Goal: Task Accomplishment & Management: Use online tool/utility

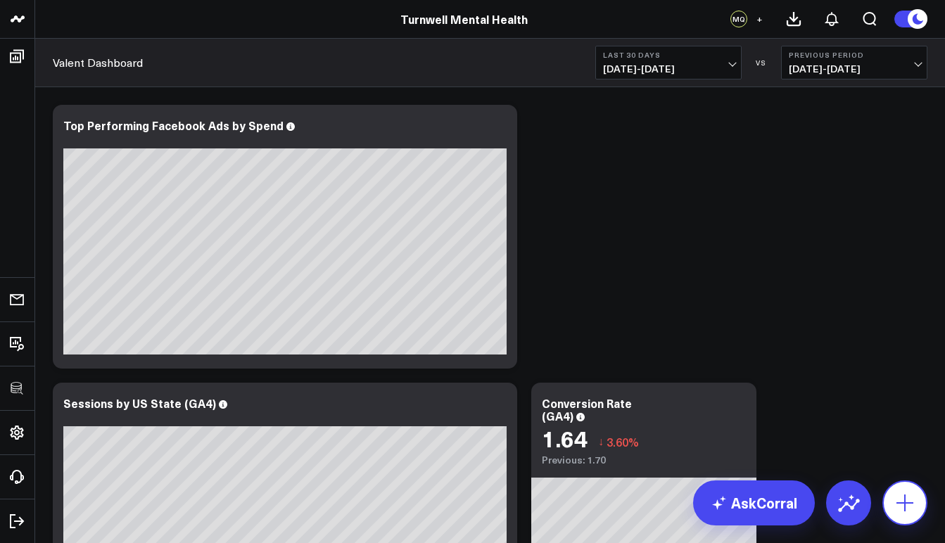
click at [895, 503] on icon at bounding box center [905, 503] width 23 height 23
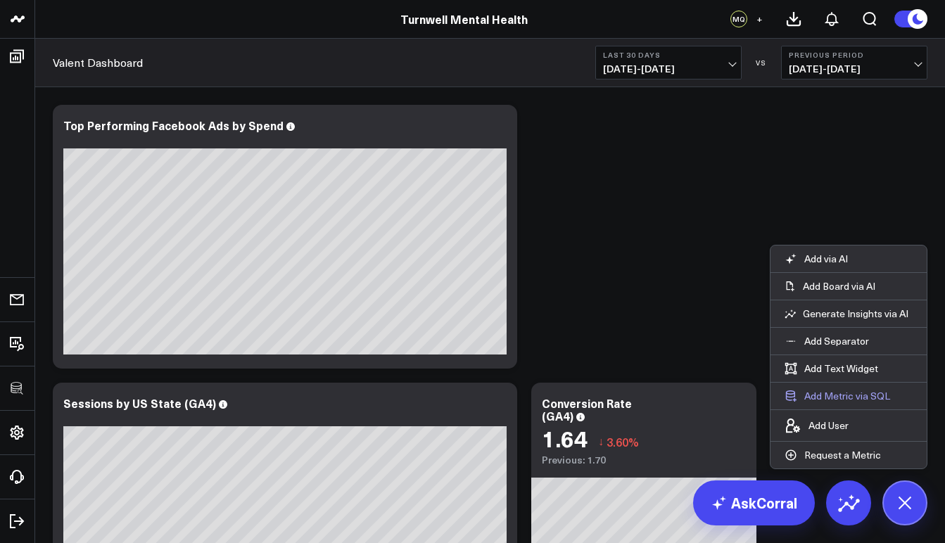
click at [840, 395] on button "Add Metric via SQL" at bounding box center [838, 396] width 134 height 27
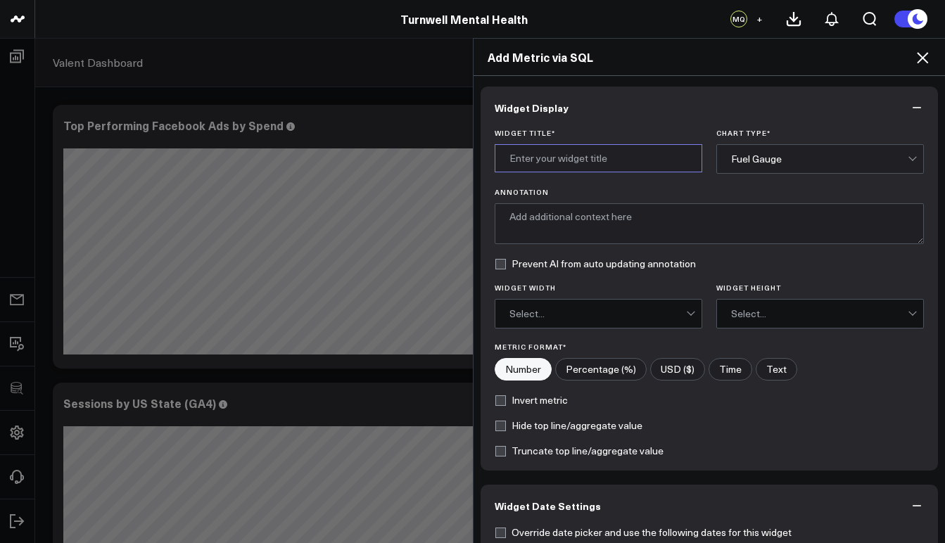
click at [591, 152] on input "Widget Title *" at bounding box center [599, 158] width 208 height 28
type input "New Patient Bookings"
click at [796, 152] on div "Fuel Gauge" at bounding box center [819, 159] width 177 height 28
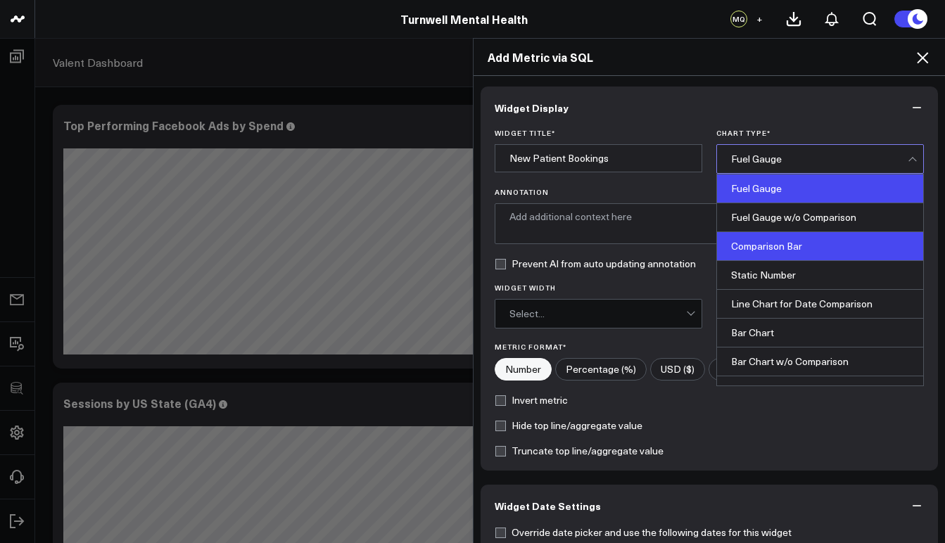
scroll to position [18, 0]
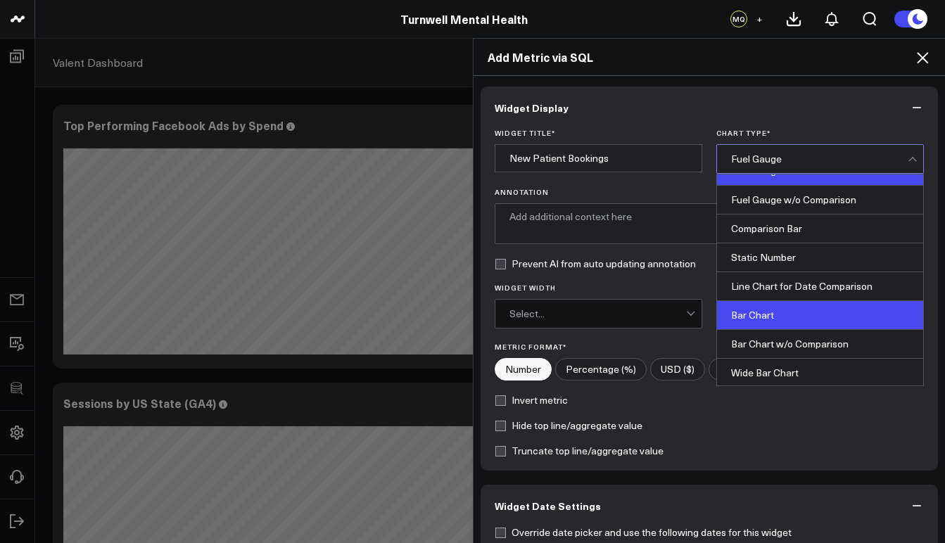
click at [783, 322] on div "Bar Chart" at bounding box center [820, 315] width 206 height 29
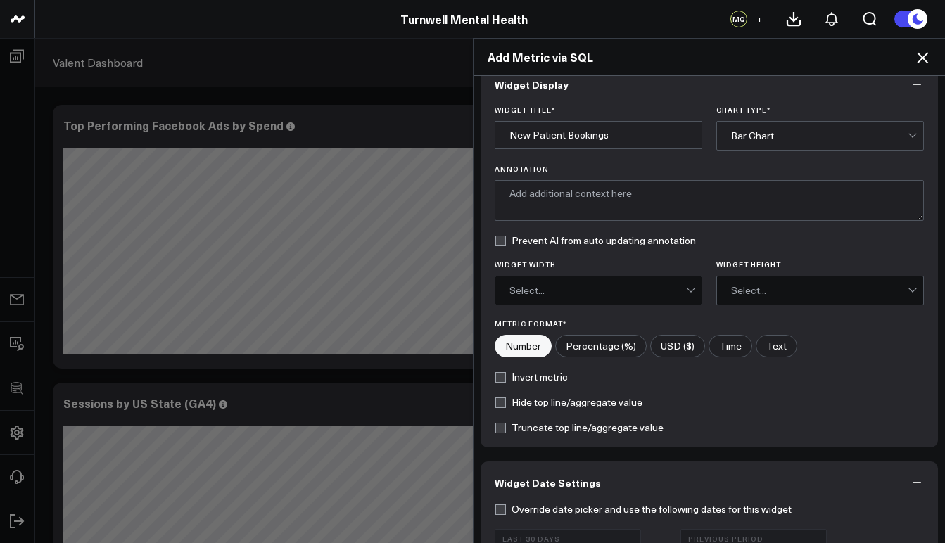
scroll to position [177, 0]
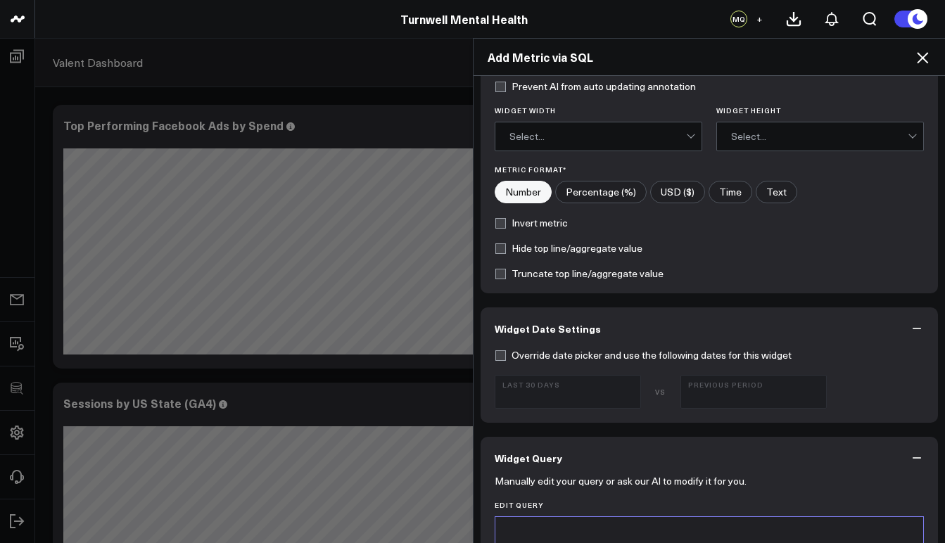
click at [621, 150] on div "Select..." at bounding box center [598, 136] width 177 height 28
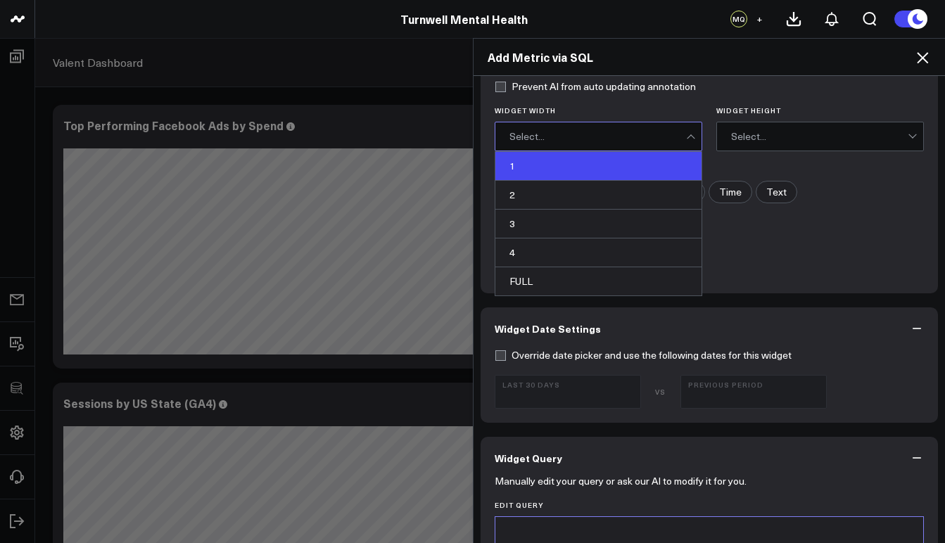
click at [630, 170] on div "1" at bounding box center [599, 166] width 206 height 29
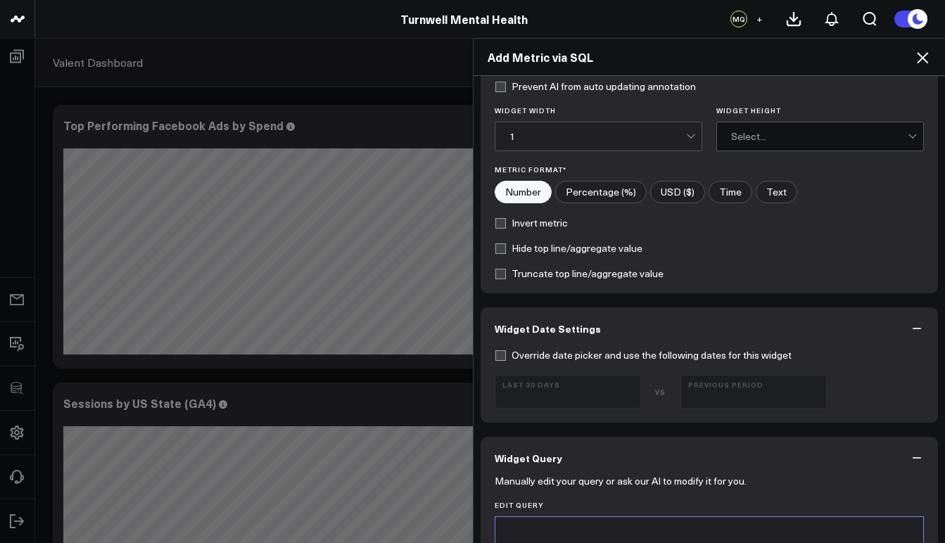
click at [777, 137] on div "Select..." at bounding box center [819, 136] width 177 height 11
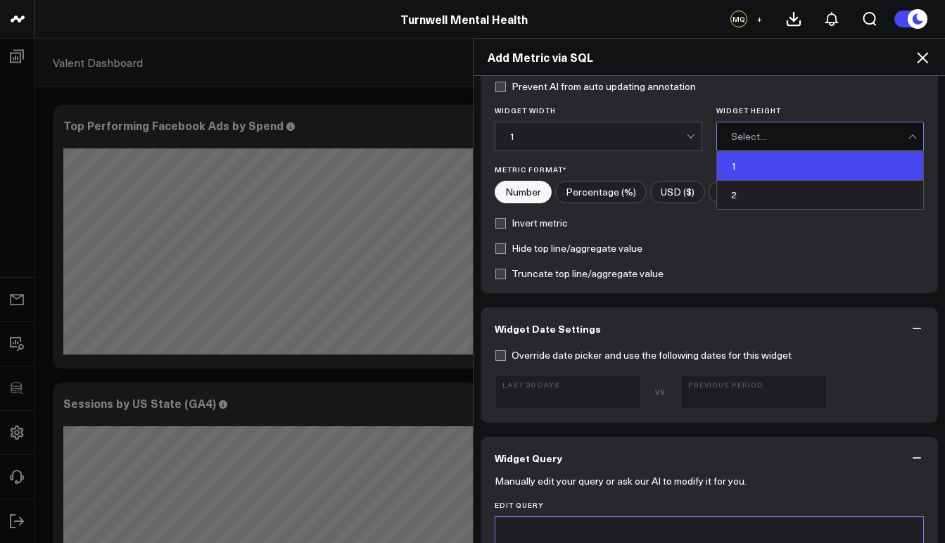
click at [733, 178] on div "1" at bounding box center [820, 166] width 206 height 29
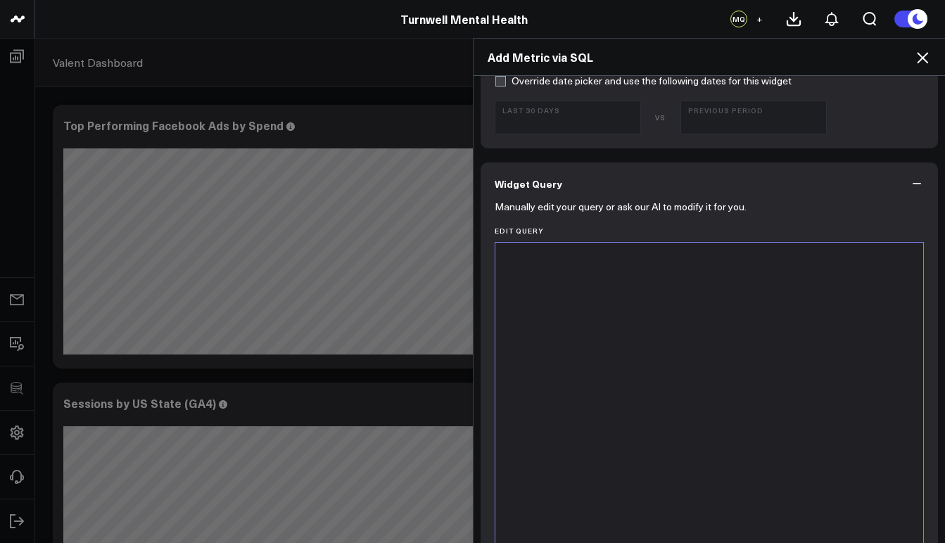
scroll to position [455, 0]
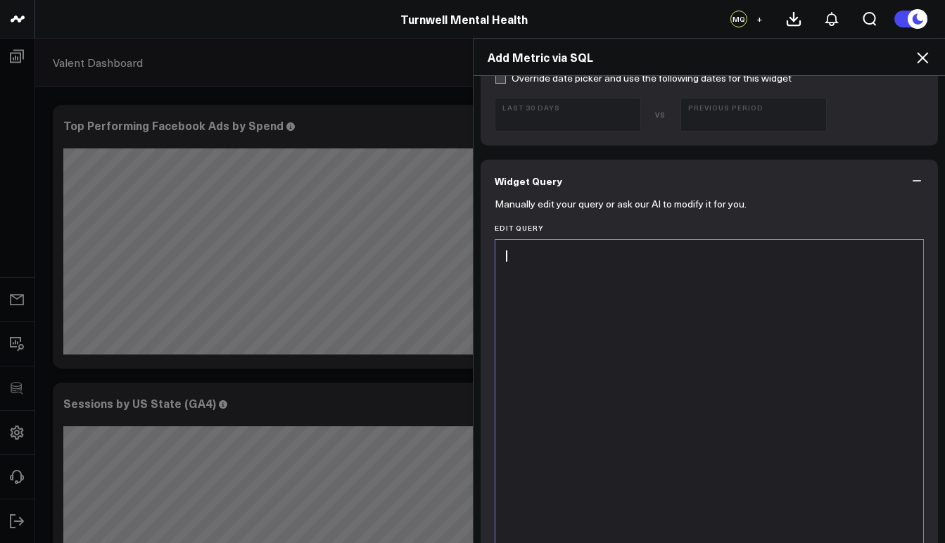
click at [622, 324] on div at bounding box center [710, 415] width 415 height 336
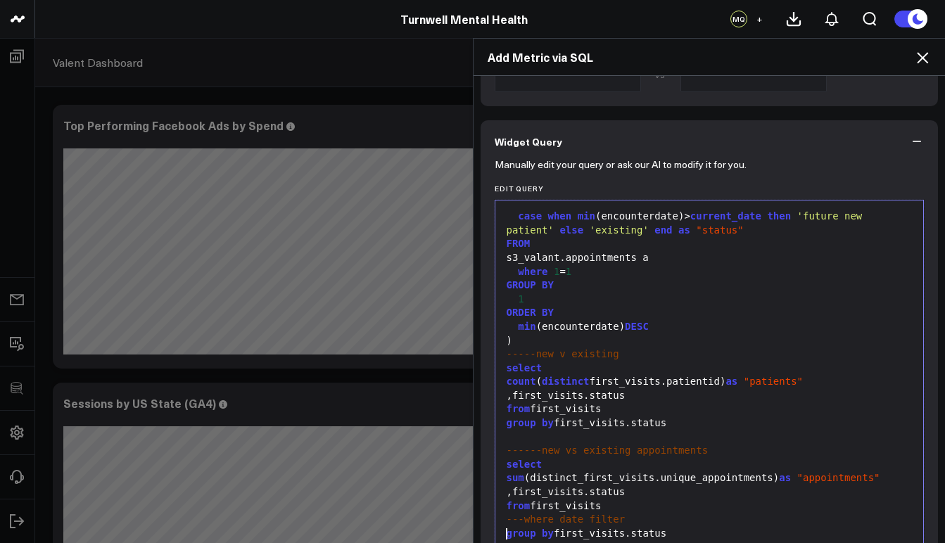
scroll to position [566, 0]
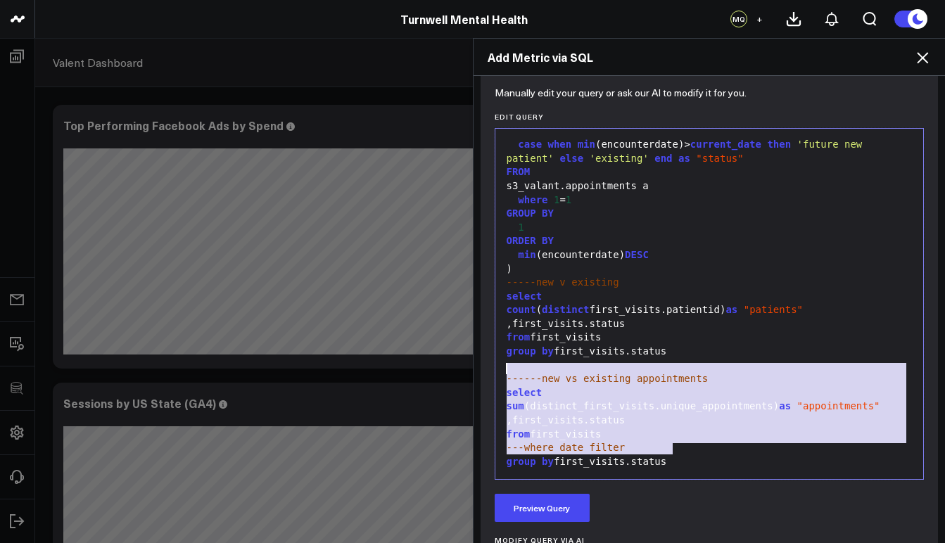
drag, startPoint x: 690, startPoint y: 453, endPoint x: 501, endPoint y: 370, distance: 205.8
click at [503, 370] on div "--patient earliest appointment------------ with first_visits as ( SELECT patien…" at bounding box center [710, 262] width 415 height 447
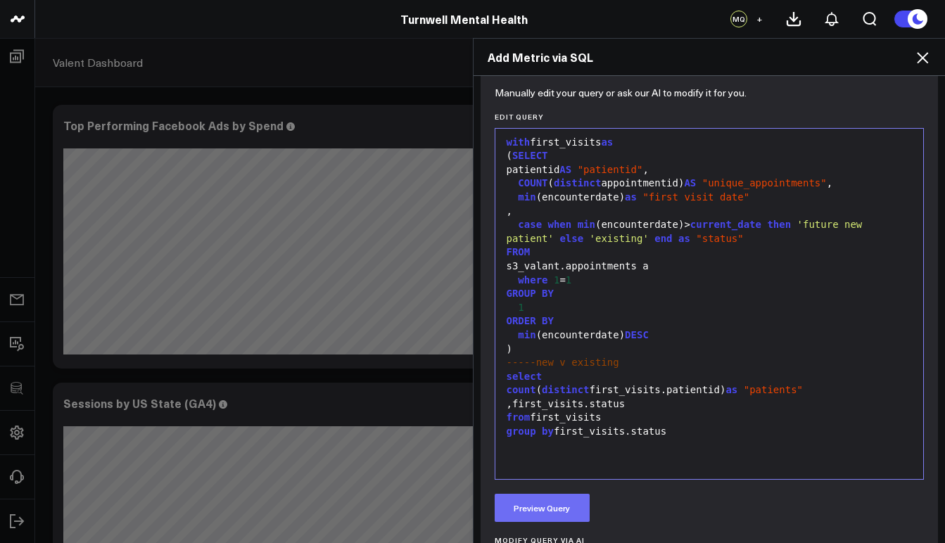
click at [547, 515] on button "Preview Query" at bounding box center [542, 508] width 95 height 28
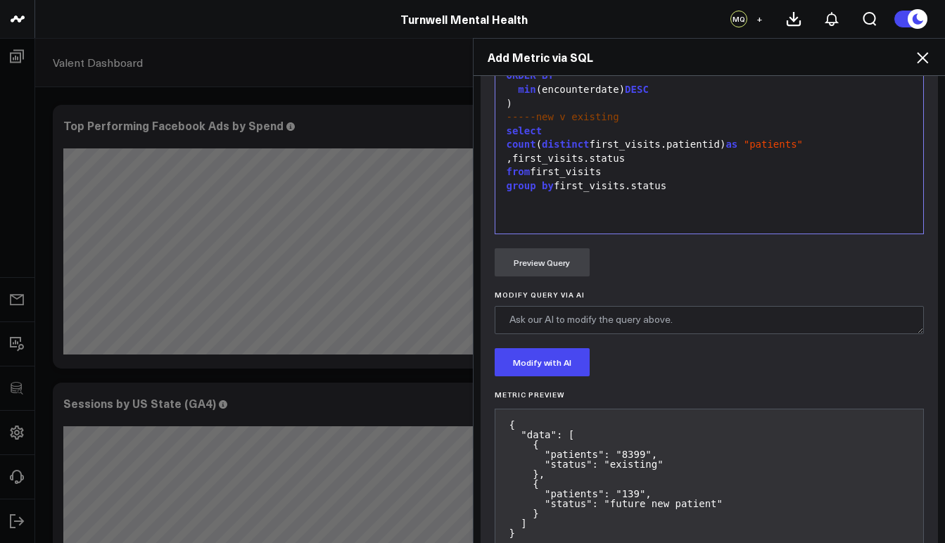
scroll to position [894, 0]
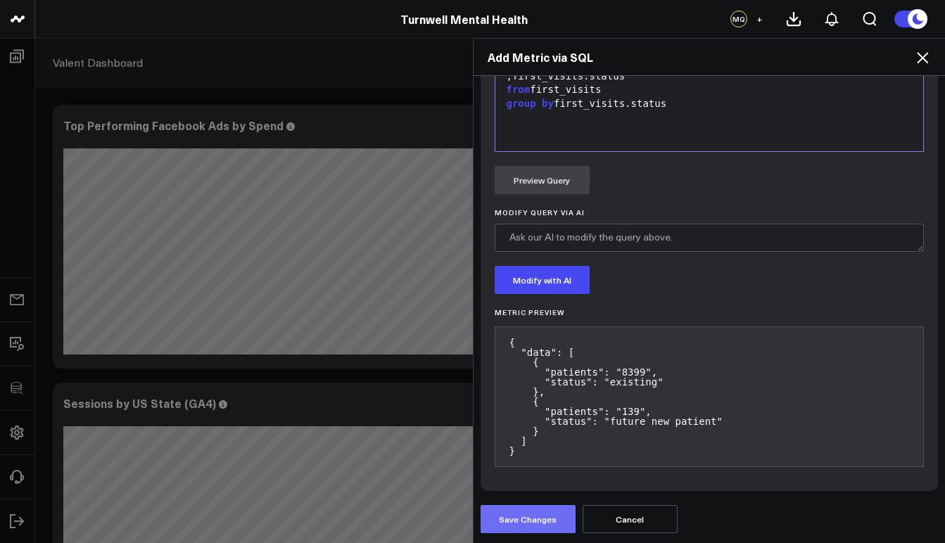
click at [540, 522] on button "Save Changes" at bounding box center [528, 519] width 95 height 28
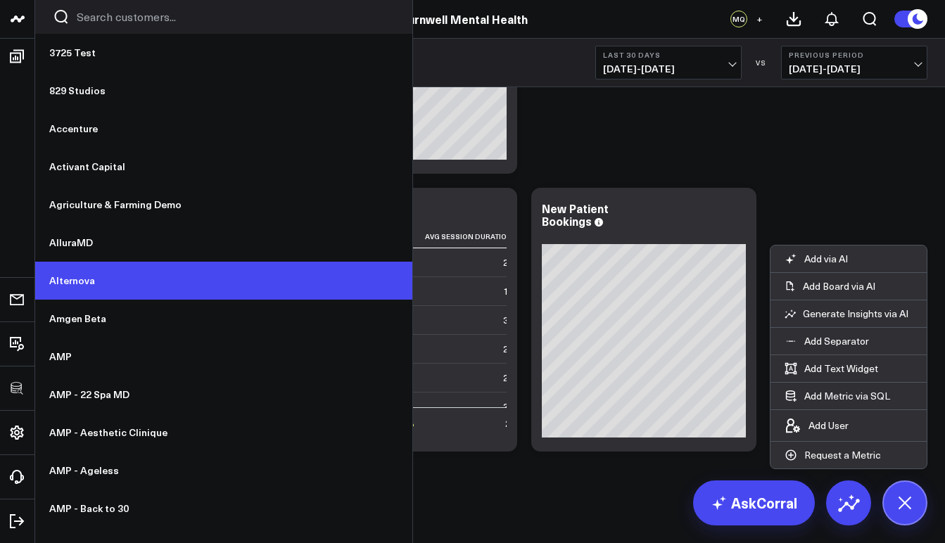
scroll to position [89, 0]
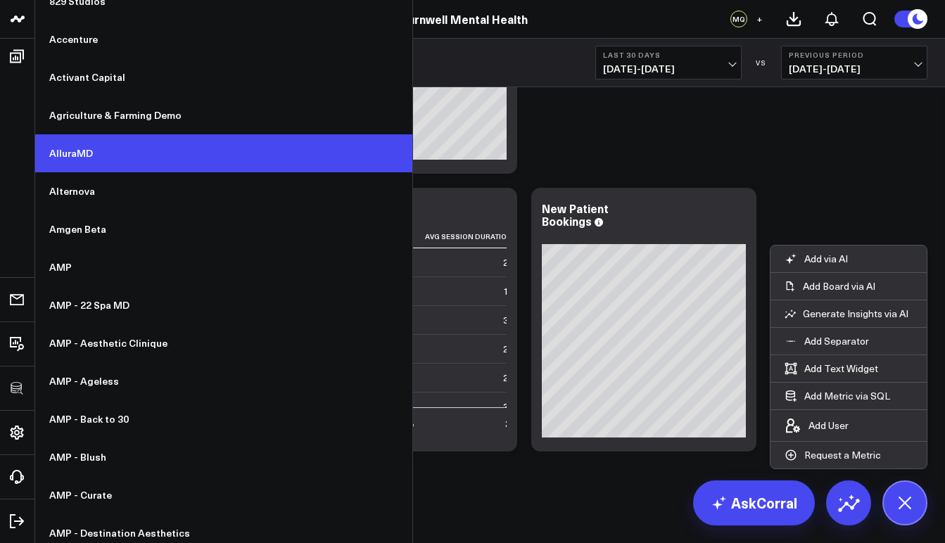
click at [103, 159] on link "AlluraMD" at bounding box center [223, 153] width 377 height 38
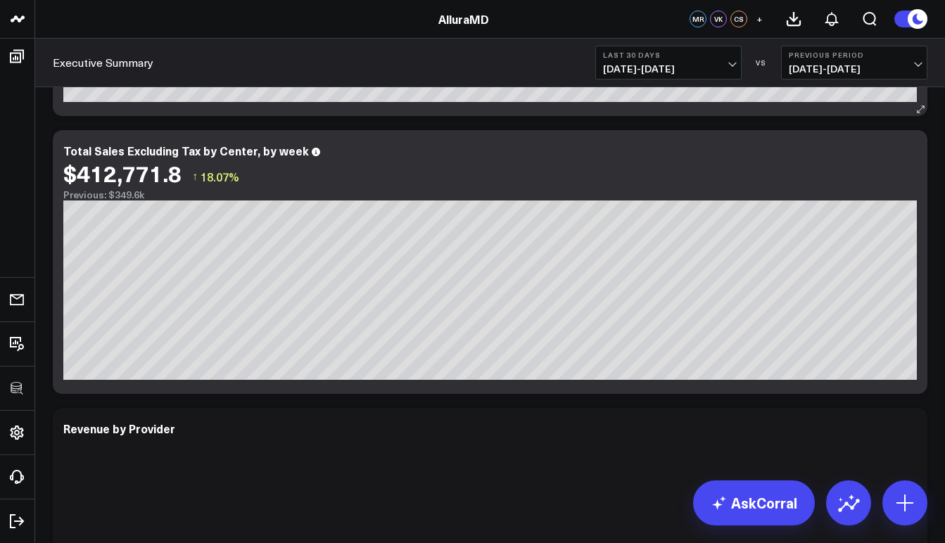
scroll to position [549, 0]
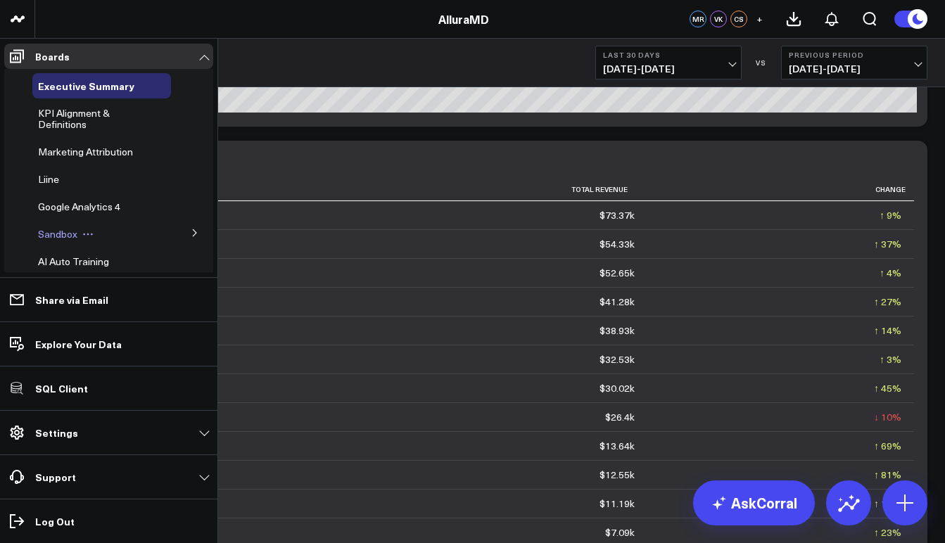
click at [75, 232] on span "Sandbox" at bounding box center [57, 233] width 39 height 13
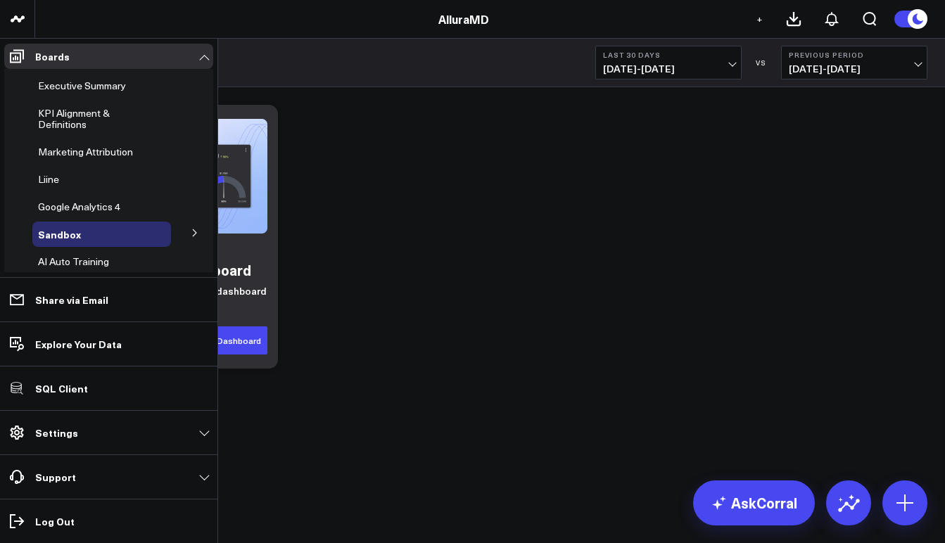
scroll to position [21, 0]
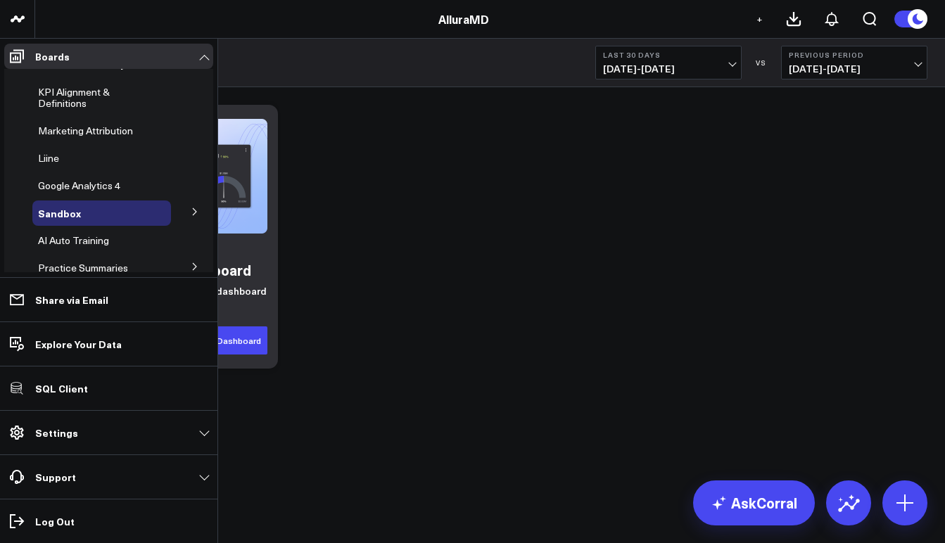
click at [191, 213] on icon at bounding box center [195, 212] width 8 height 8
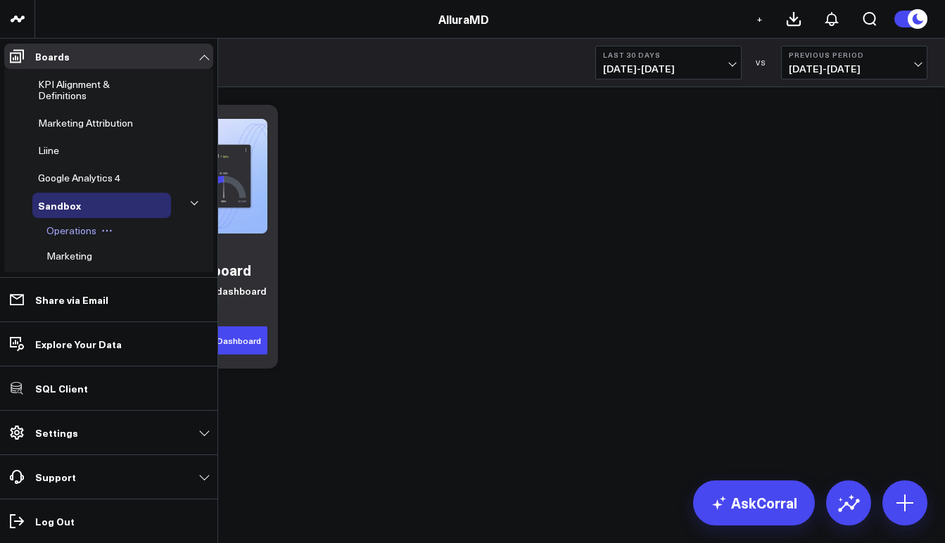
scroll to position [268, 0]
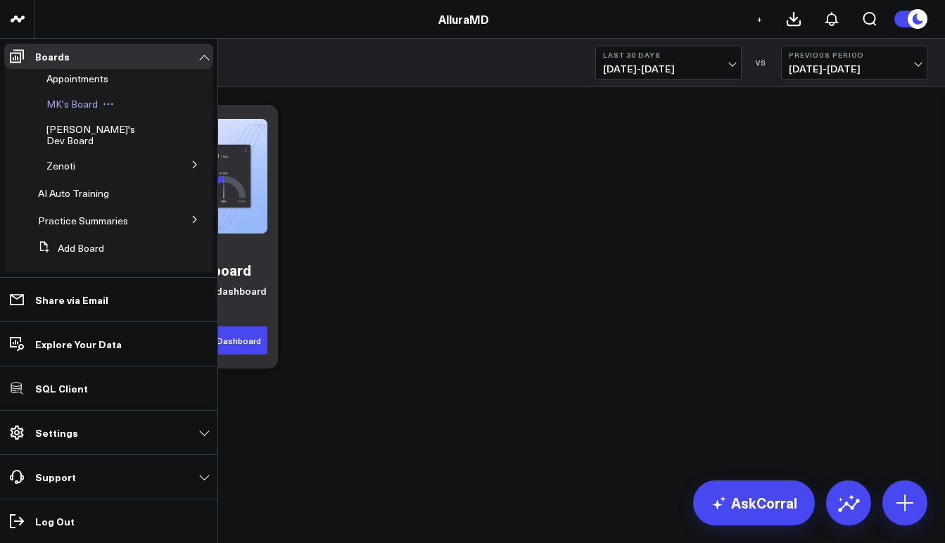
click at [75, 108] on span "MK's Board" at bounding box center [71, 103] width 51 height 13
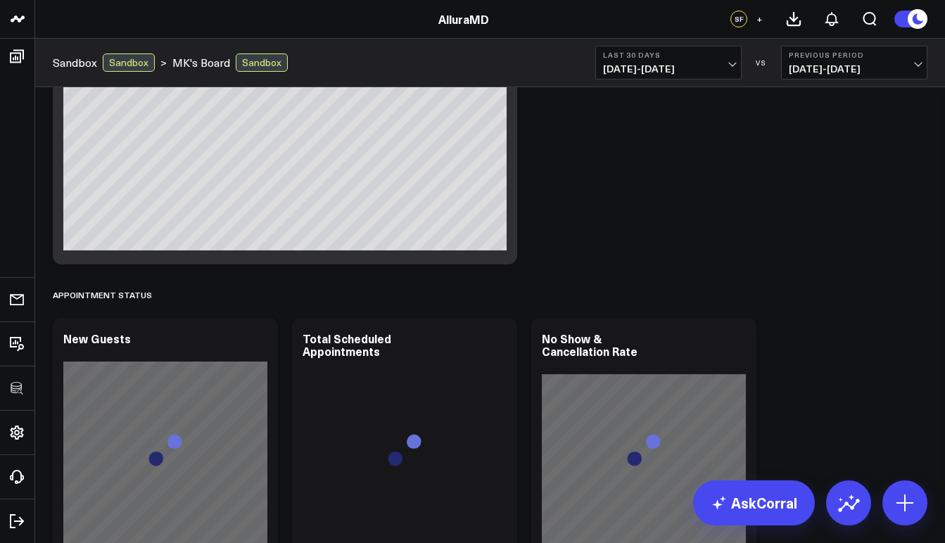
scroll to position [1098, 0]
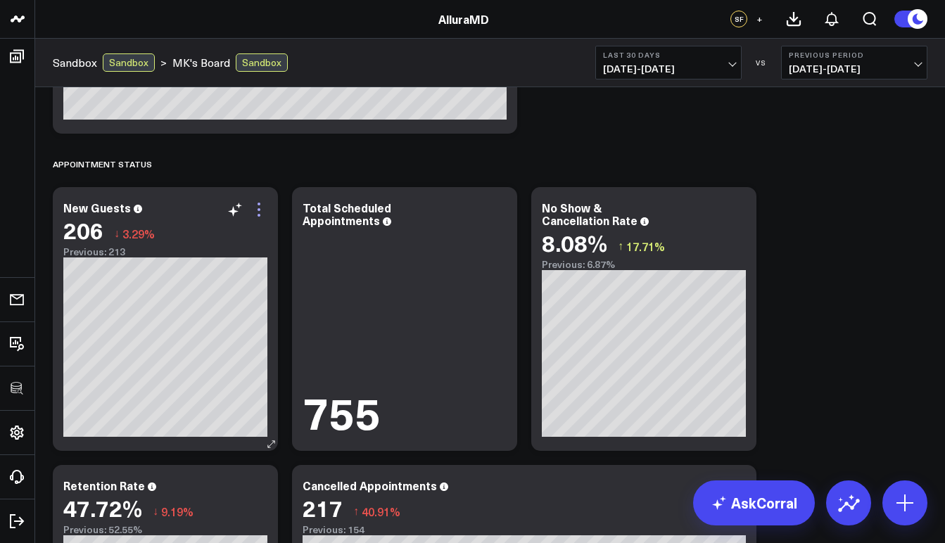
click at [260, 213] on icon at bounding box center [259, 209] width 17 height 17
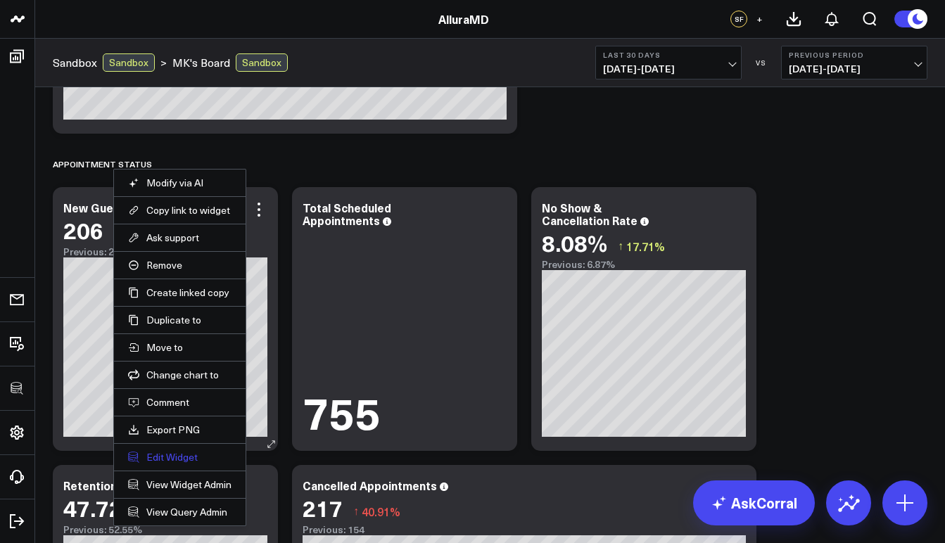
click at [179, 459] on button "Edit Widget" at bounding box center [179, 457] width 103 height 13
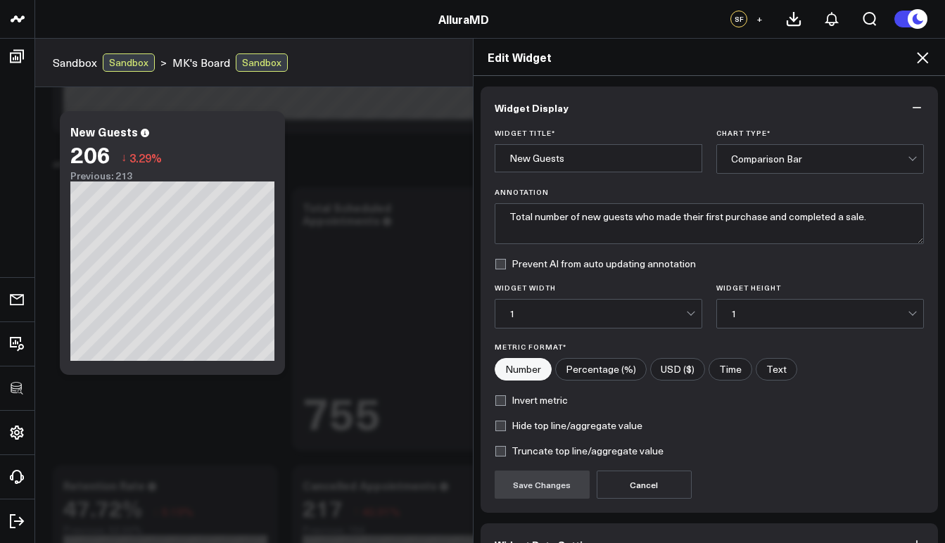
scroll to position [85, 0]
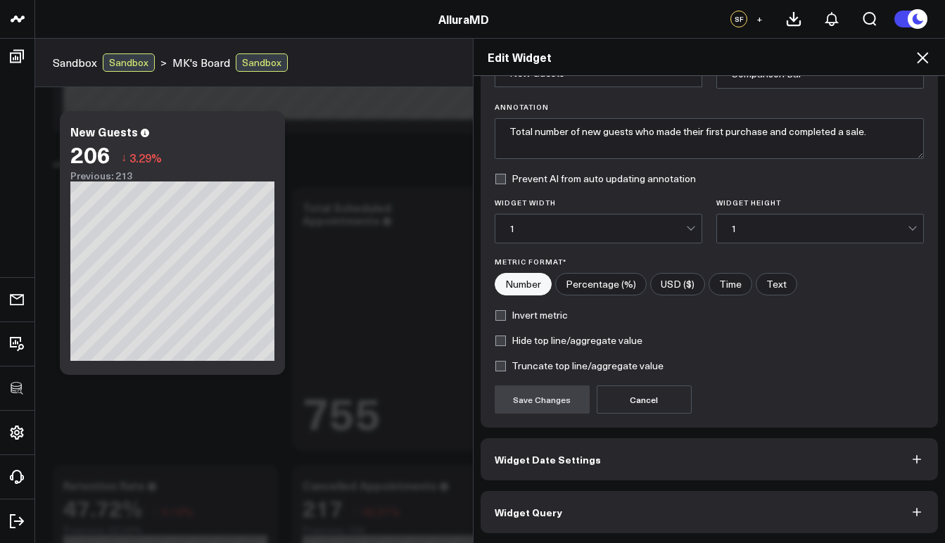
click at [543, 518] on span "Widget Query" at bounding box center [529, 512] width 68 height 11
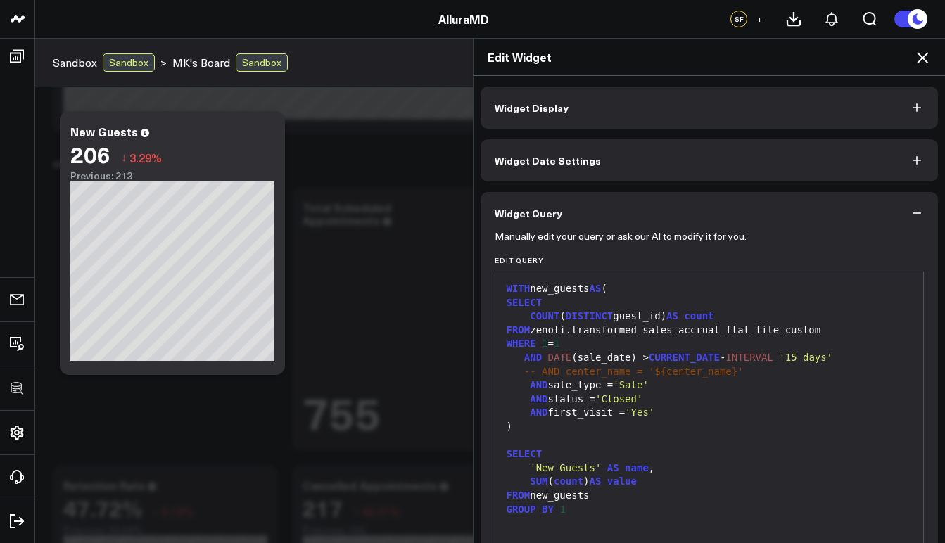
scroll to position [96, 0]
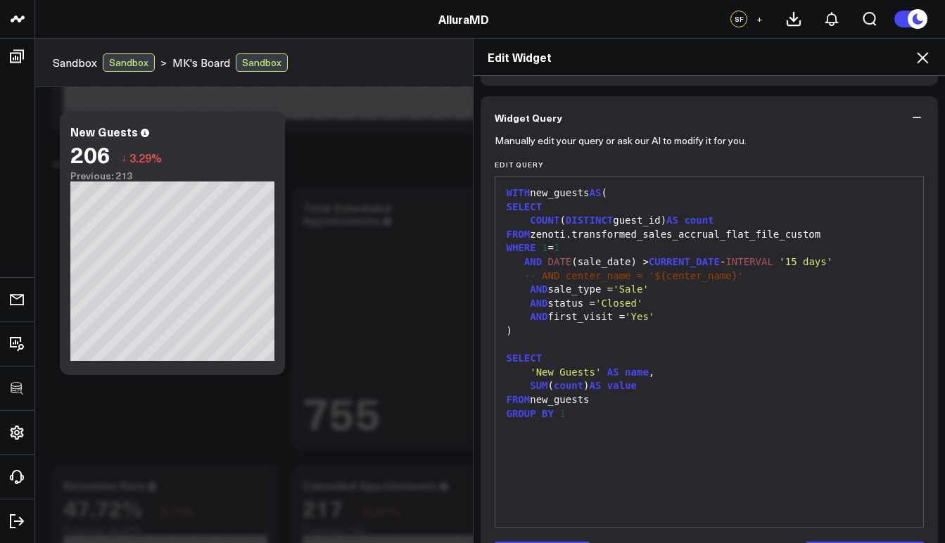
click at [927, 53] on icon at bounding box center [922, 57] width 17 height 17
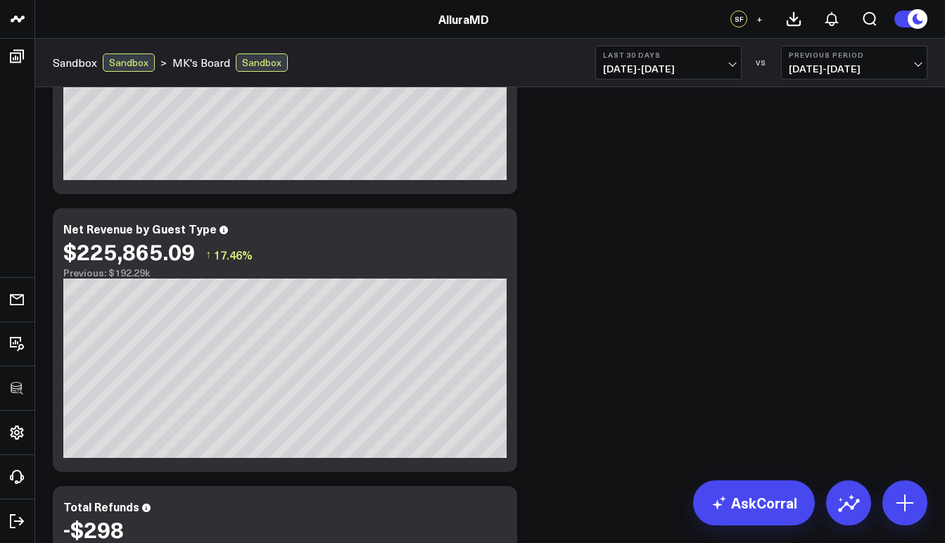
scroll to position [358, 0]
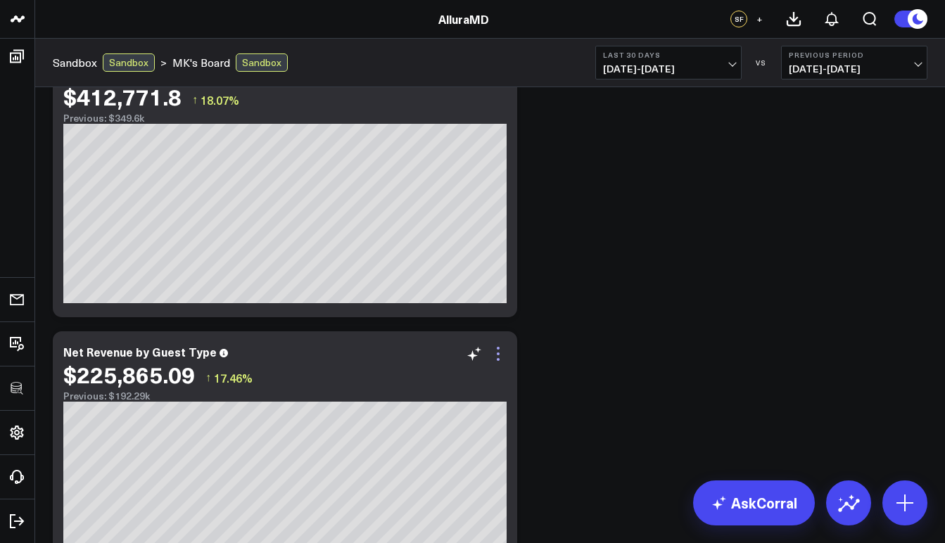
click at [500, 360] on icon at bounding box center [498, 359] width 3 height 3
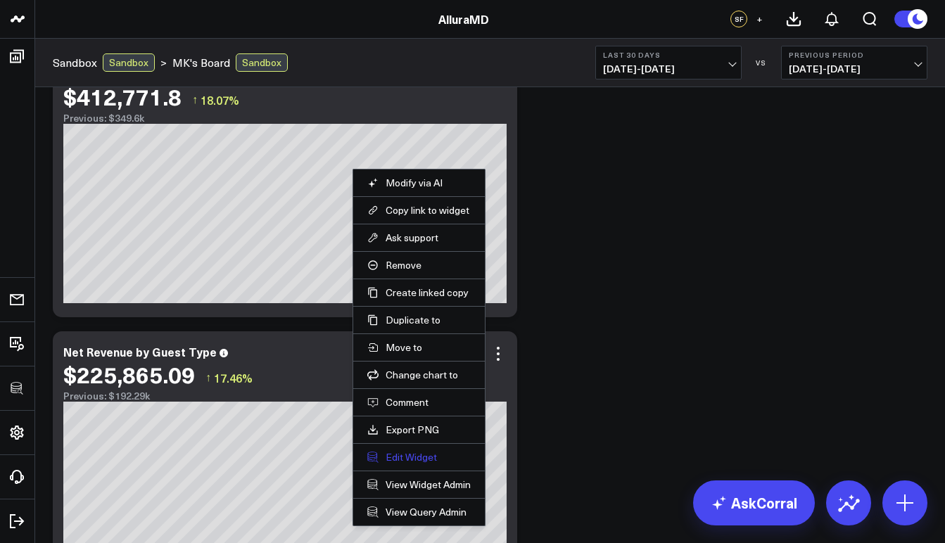
click at [420, 456] on button "Edit Widget" at bounding box center [418, 457] width 103 height 13
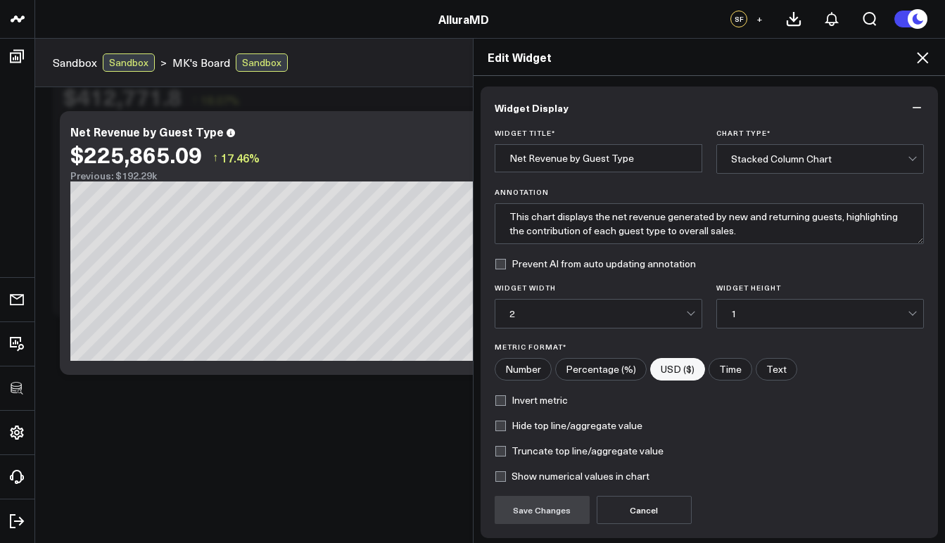
scroll to position [111, 0]
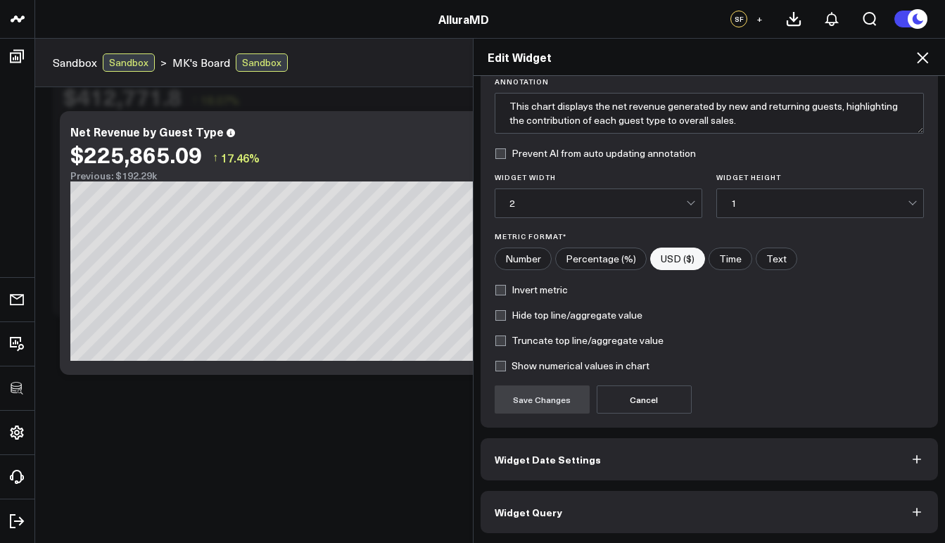
click at [584, 510] on button "Widget Query" at bounding box center [710, 512] width 458 height 42
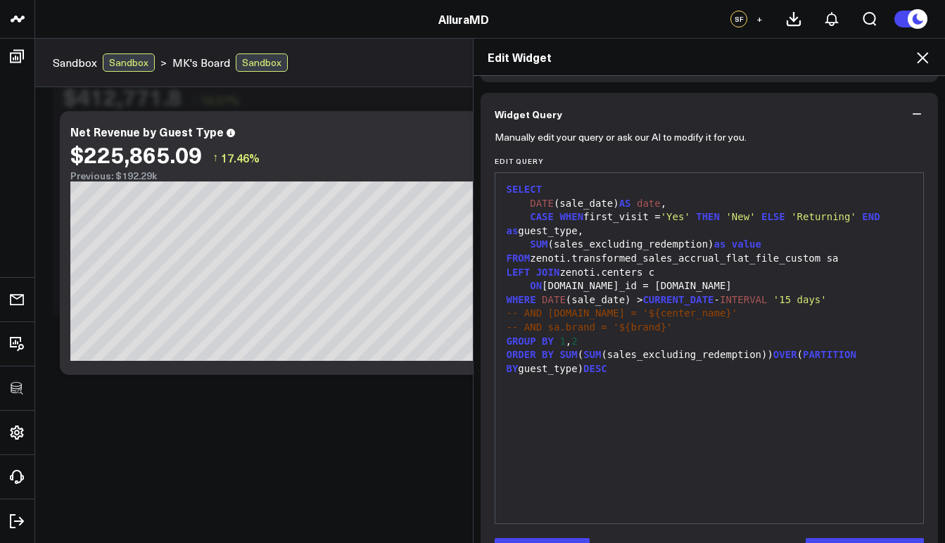
scroll to position [146, 0]
